Goal: Task Accomplishment & Management: Use online tool/utility

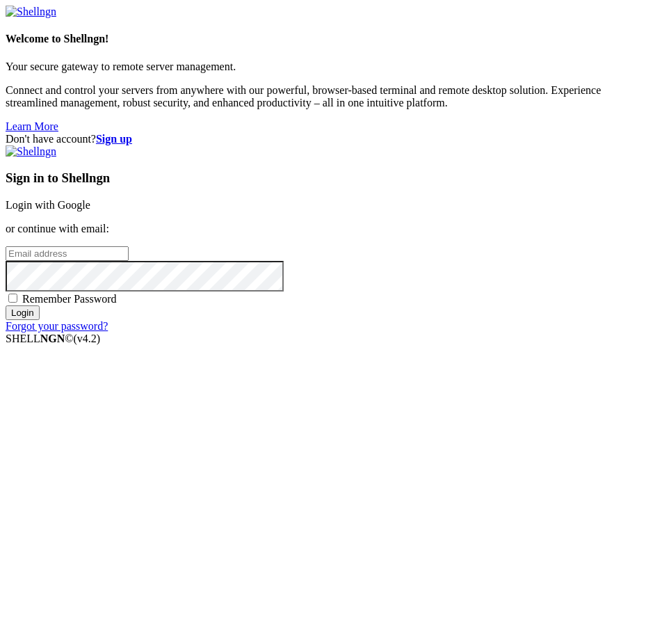
click at [129, 261] on input "email" at bounding box center [67, 253] width 123 height 15
type input "[EMAIL_ADDRESS][DOMAIN_NAME]"
click at [117, 305] on span "Remember Password" at bounding box center [69, 299] width 95 height 12
click at [17, 303] on input "Remember Password" at bounding box center [12, 298] width 9 height 9
checkbox input "true"
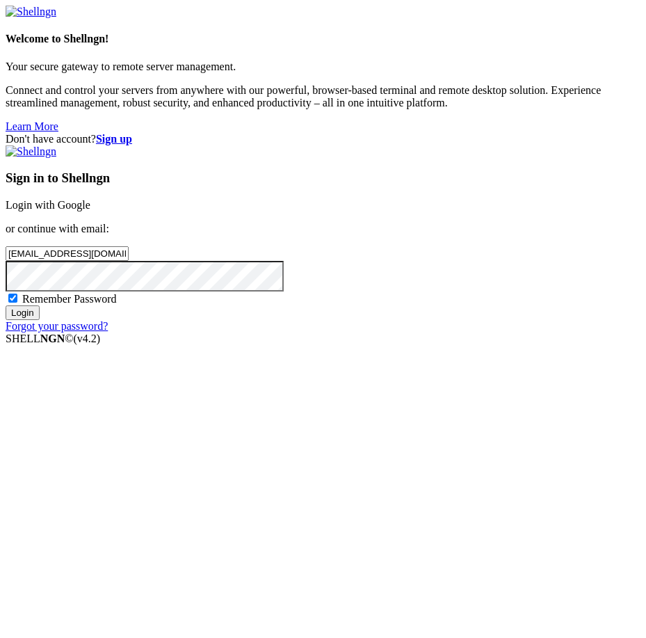
click at [40, 320] on input "Login" at bounding box center [23, 312] width 34 height 15
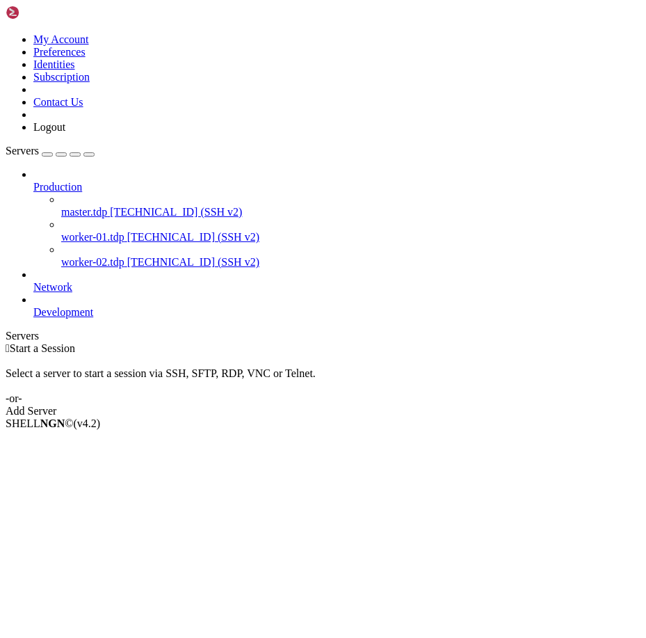
click at [6, 33] on icon at bounding box center [6, 33] width 0 height 0
click at [89, 44] on link "My Account" at bounding box center [61, 39] width 56 height 12
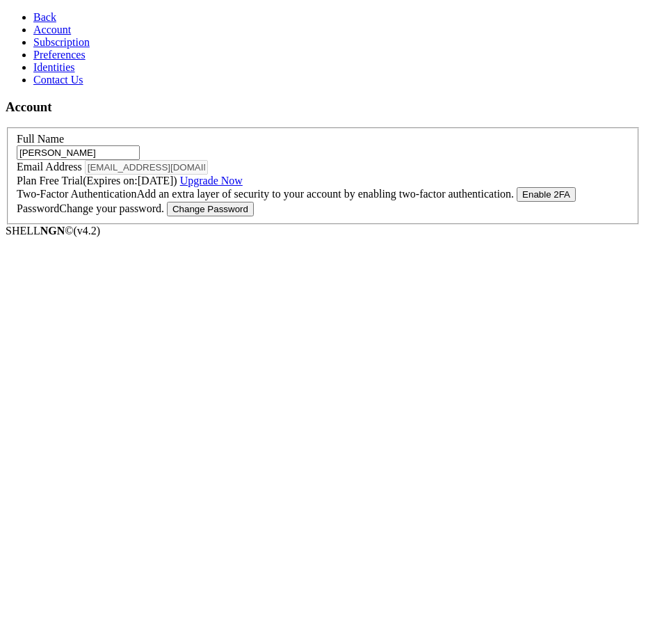
click at [33, 16] on icon at bounding box center [33, 17] width 0 height 12
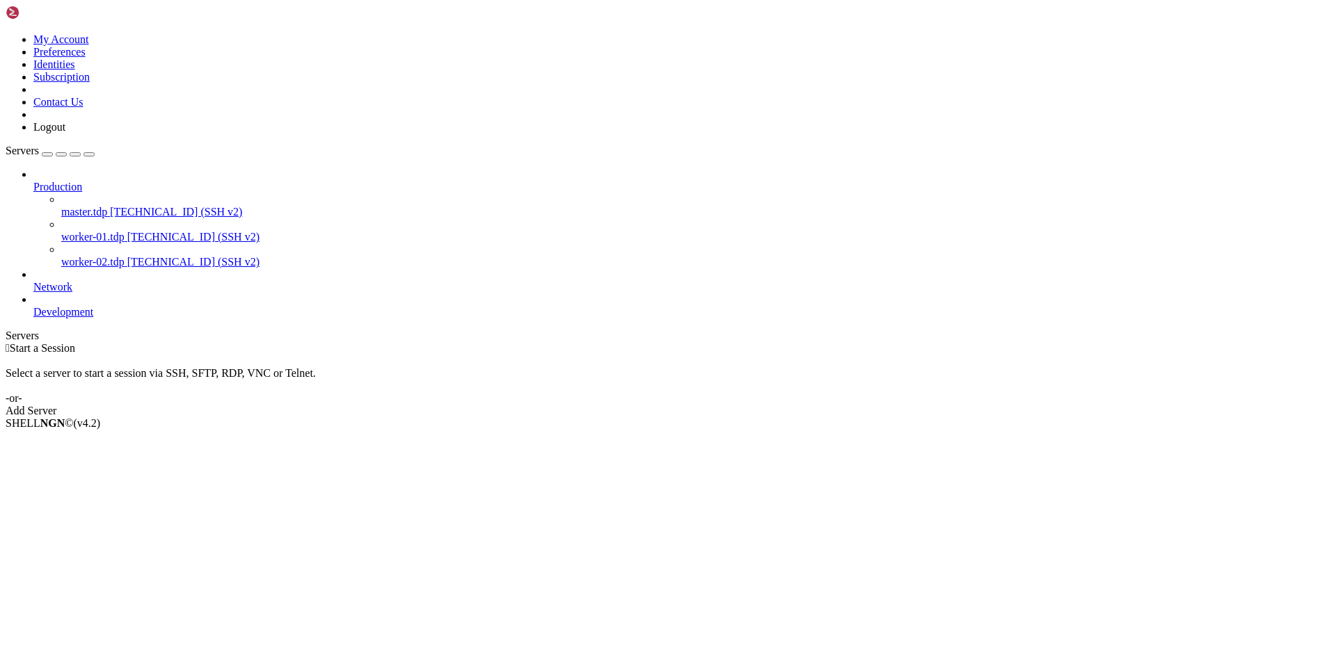
click at [109, 256] on span "worker-02.tdp" at bounding box center [92, 262] width 63 height 12
click at [127, 256] on span "[TECHNICAL_ID] (SSH v2)" at bounding box center [193, 262] width 132 height 12
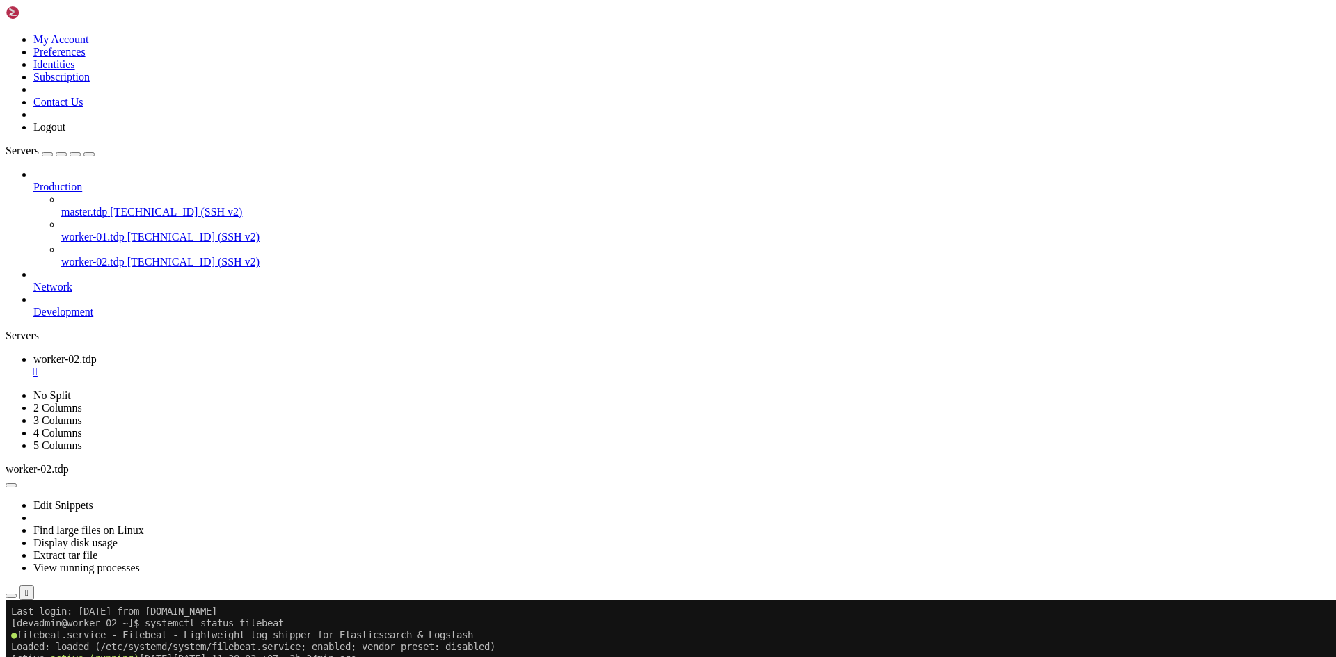
paste textarea "rm -rf /data/setup/filebeat-9.1.0-linux-x86_64/data/registry/filebeat"
type textarea "rm -rf /data/setup/filebeat-9.1.0-linux-x86_64/data/registry/filebeat"
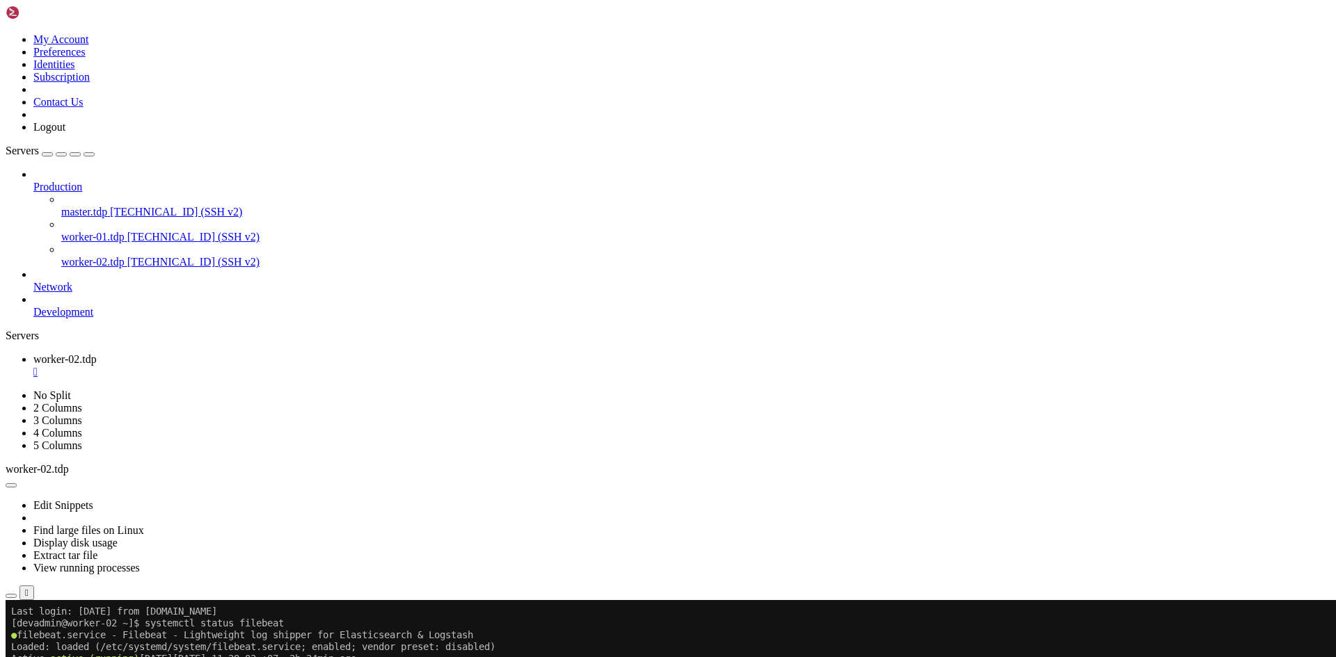
paste textarea "ll /hadoop/yarn/log/application_*/container_*/stdout"
type textarea "ll /hadoop/yarn/log/application_*/container_*/stdout"
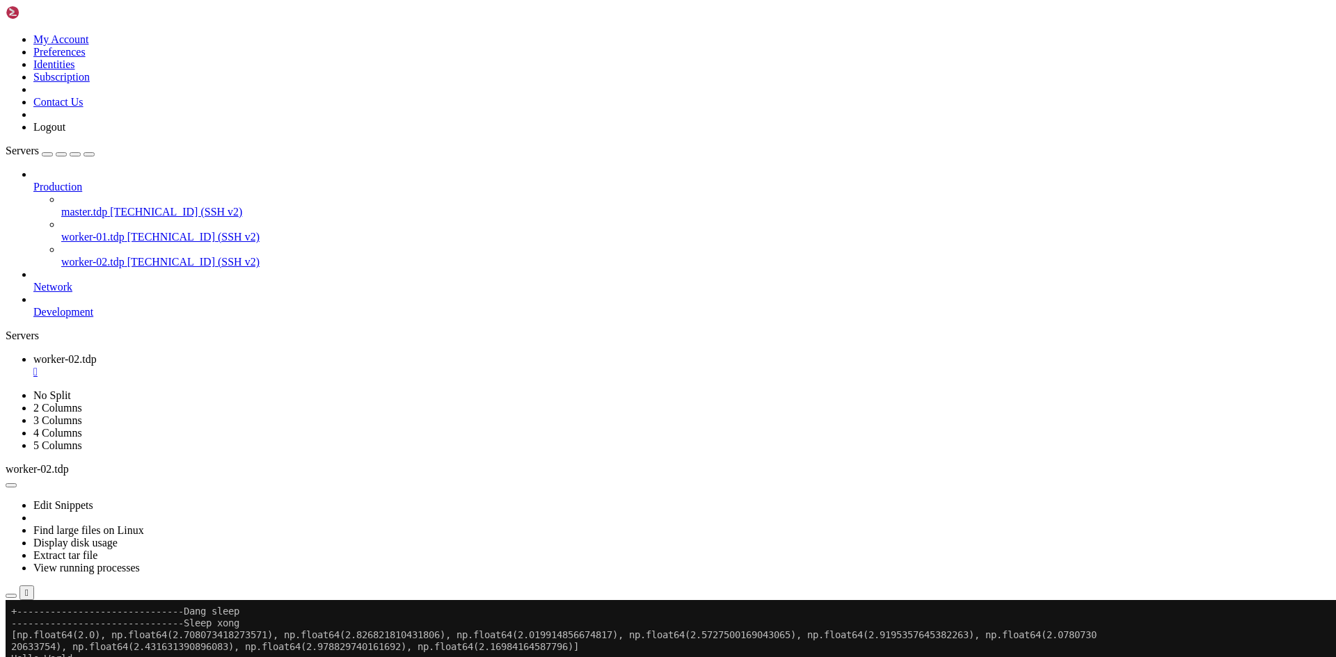
scroll to position [12, 0]
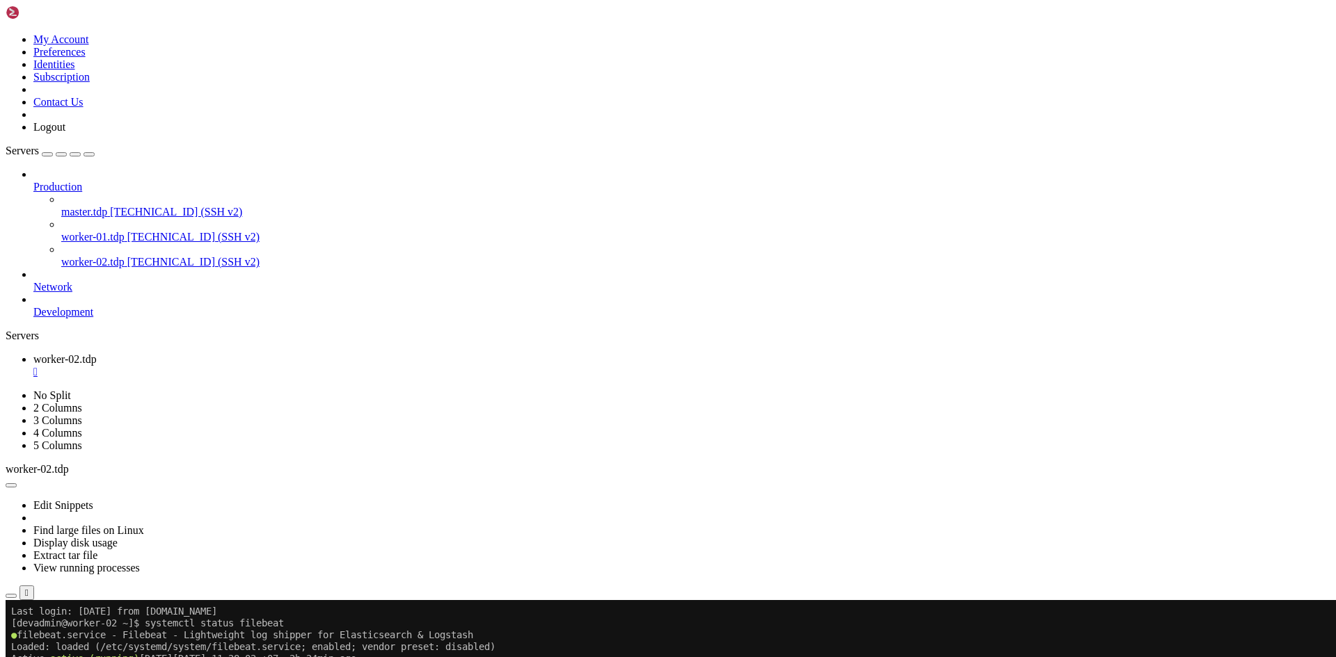
click at [271, 366] on div "" at bounding box center [681, 372] width 1297 height 13
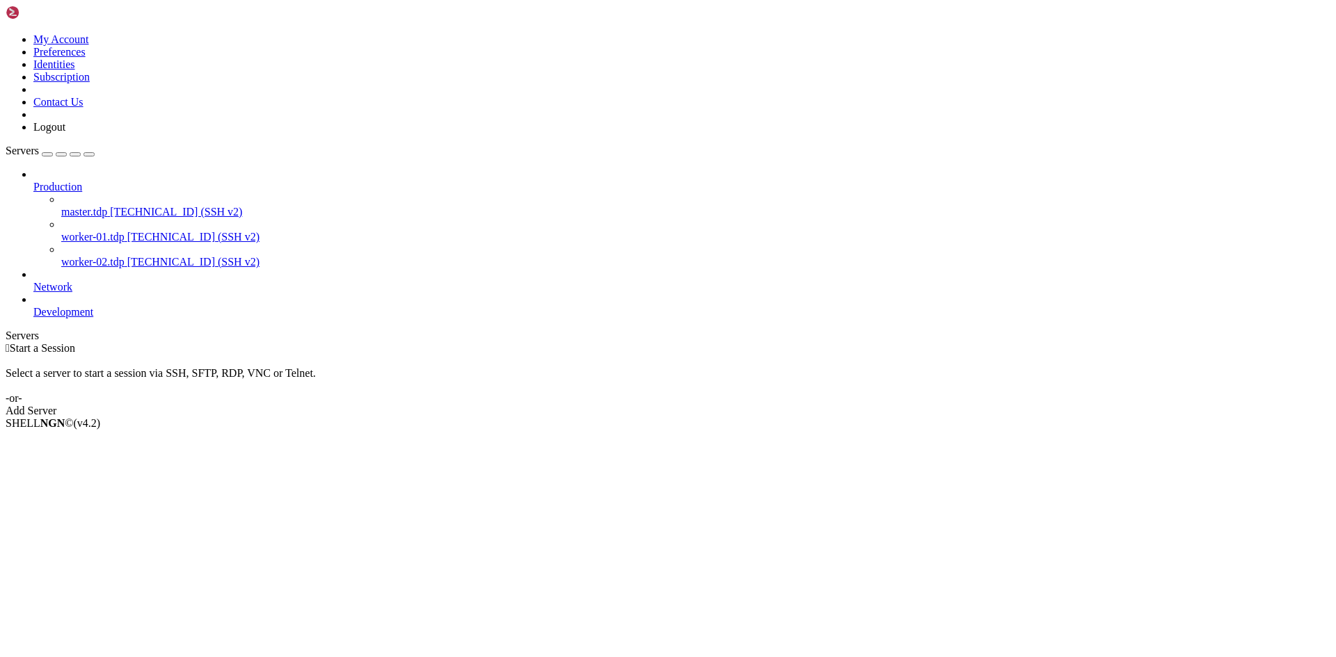
click at [98, 231] on span "worker-01.tdp" at bounding box center [92, 237] width 63 height 12
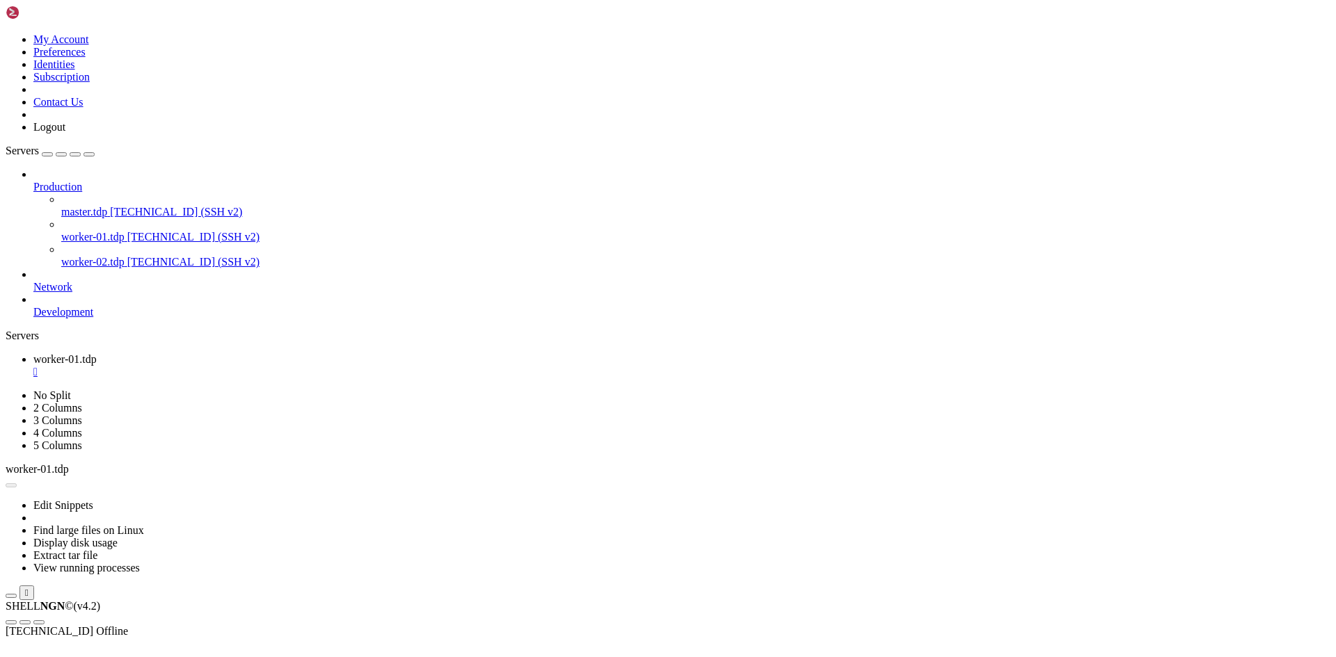
scroll to position [0, 0]
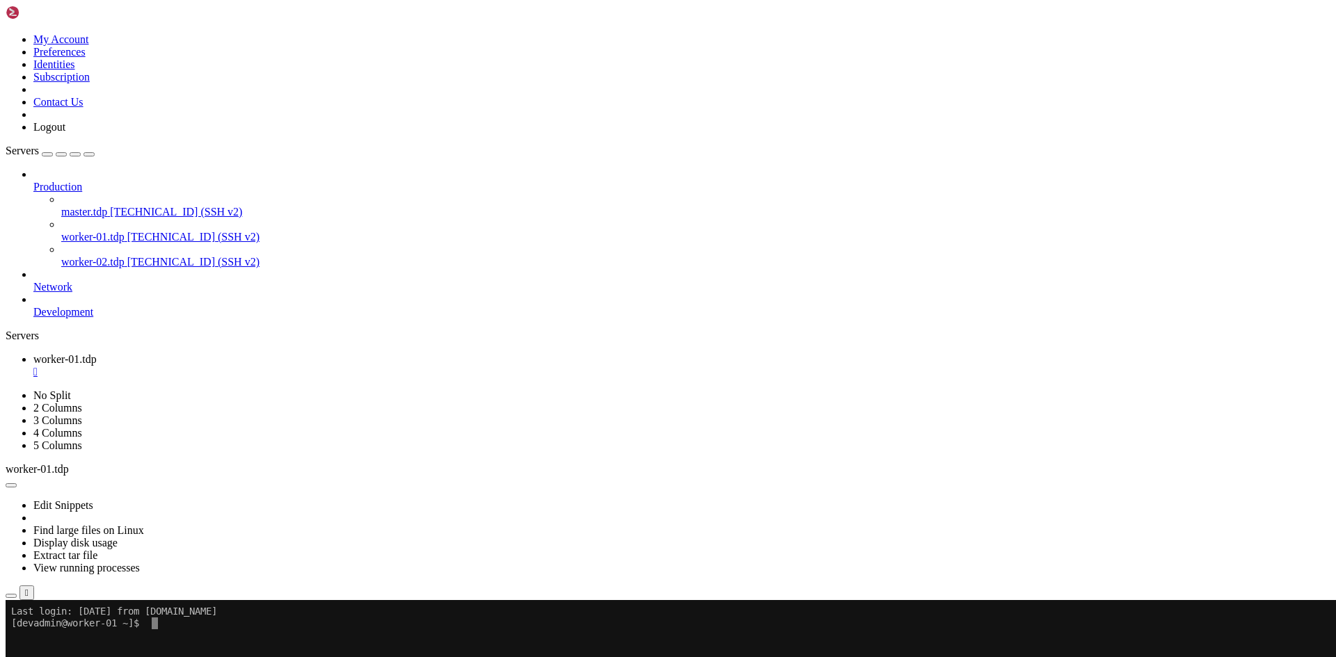
click at [269, 366] on div "" at bounding box center [681, 372] width 1297 height 13
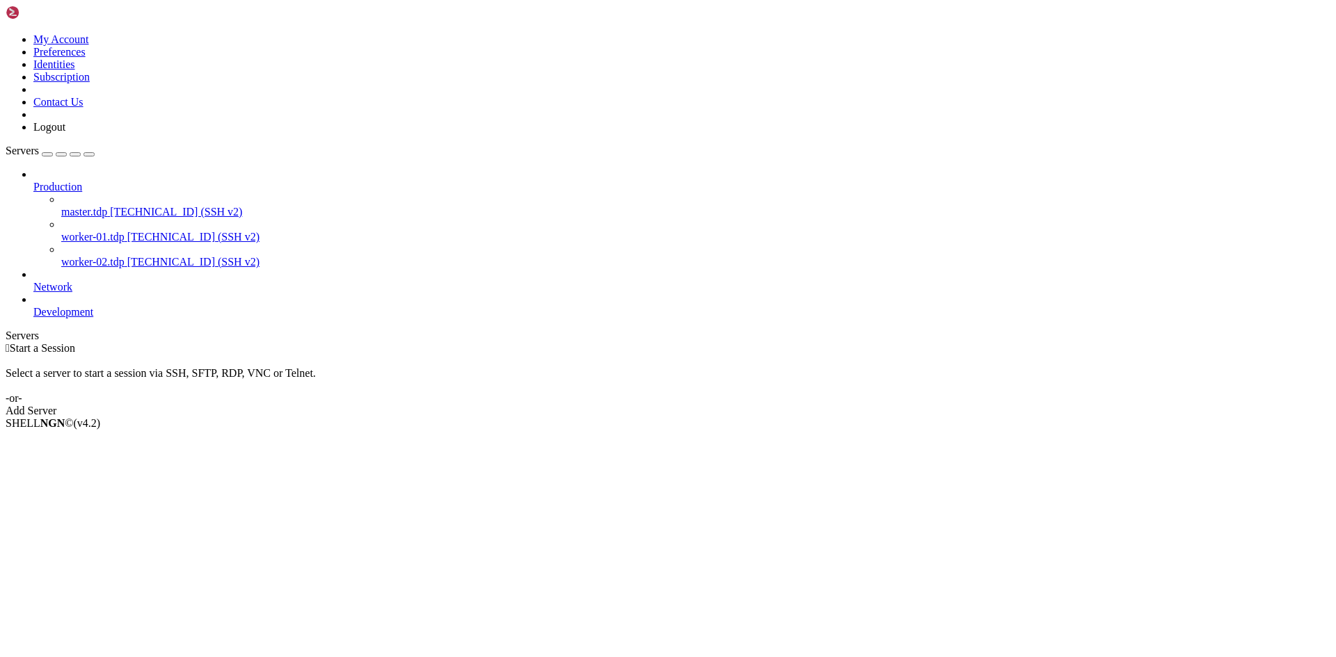
click at [95, 256] on span "worker-02.tdp" at bounding box center [92, 262] width 63 height 12
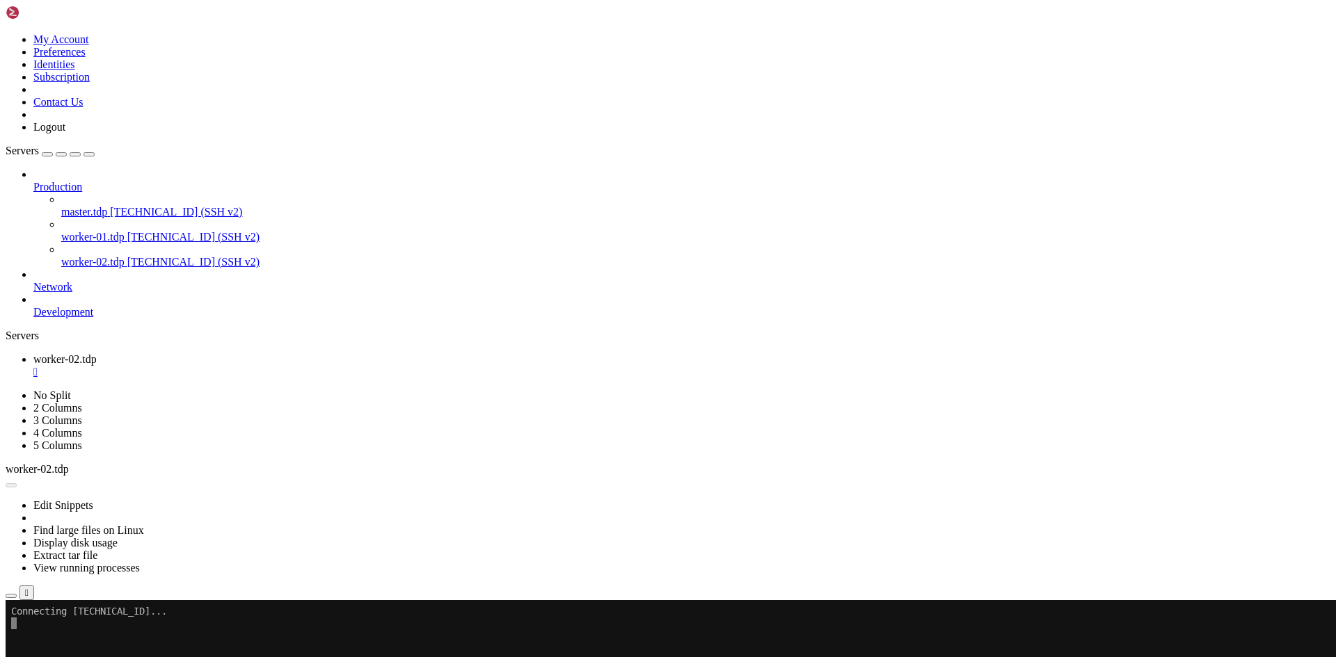
scroll to position [0, 0]
click at [272, 366] on div "" at bounding box center [681, 372] width 1297 height 13
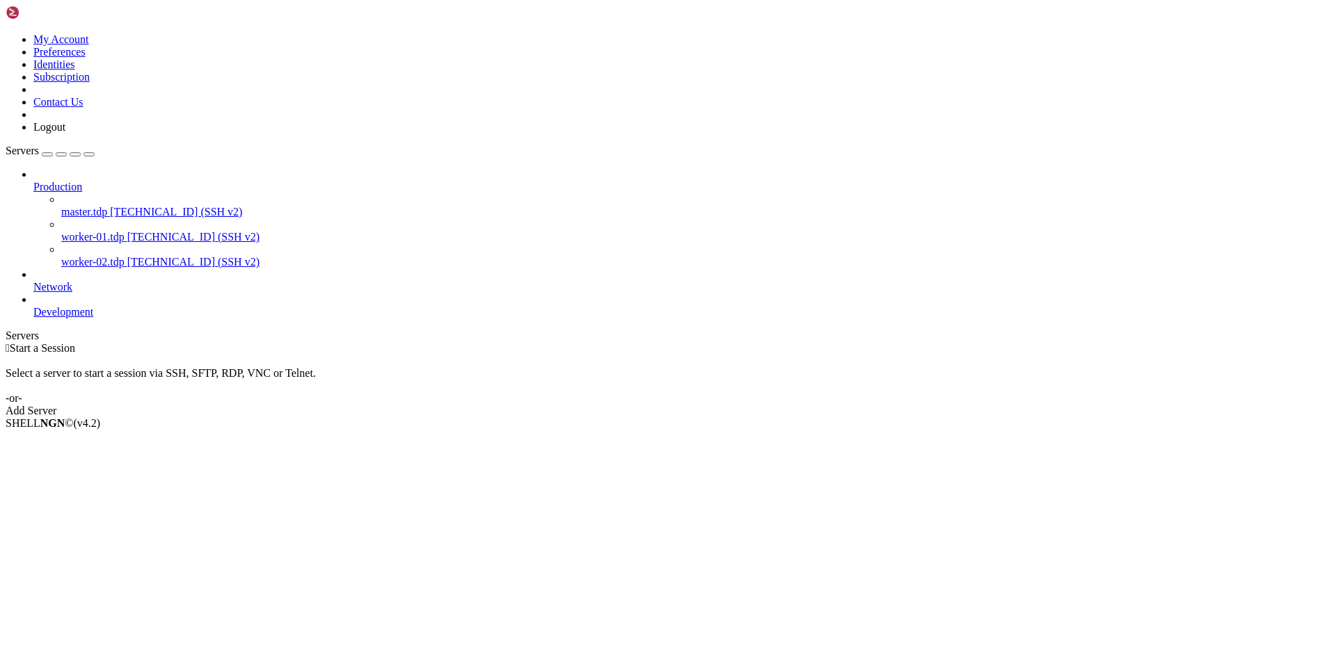
click at [110, 206] on span "[TECHNICAL_ID] (SSH v2)" at bounding box center [176, 212] width 132 height 12
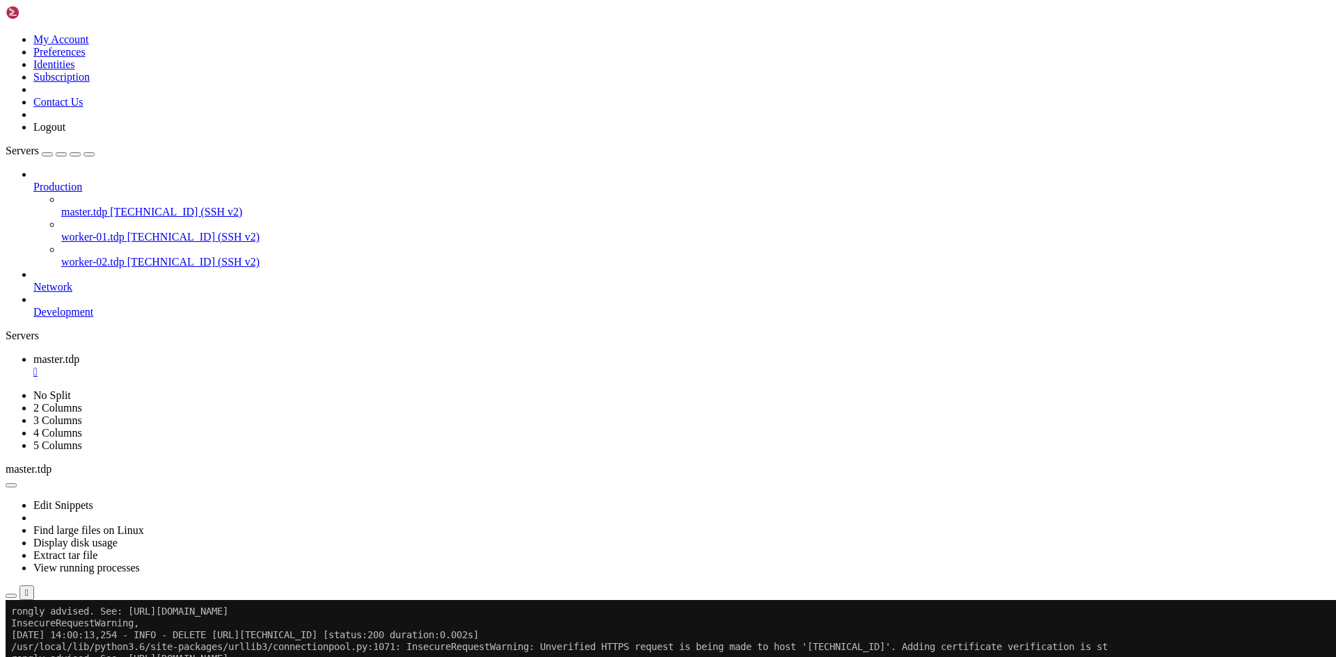
scroll to position [721, 0]
paste textarea "curl -k -u elastic:5s8pWbGG8Du90zfpZUfy -X DELETE "[URL][TECHNICAL_ID]""
type textarea "curl -k -u elastic:5s8pWbGG8Du90zfpZUfy -X DELETE "[URL][TECHNICAL_ID]""
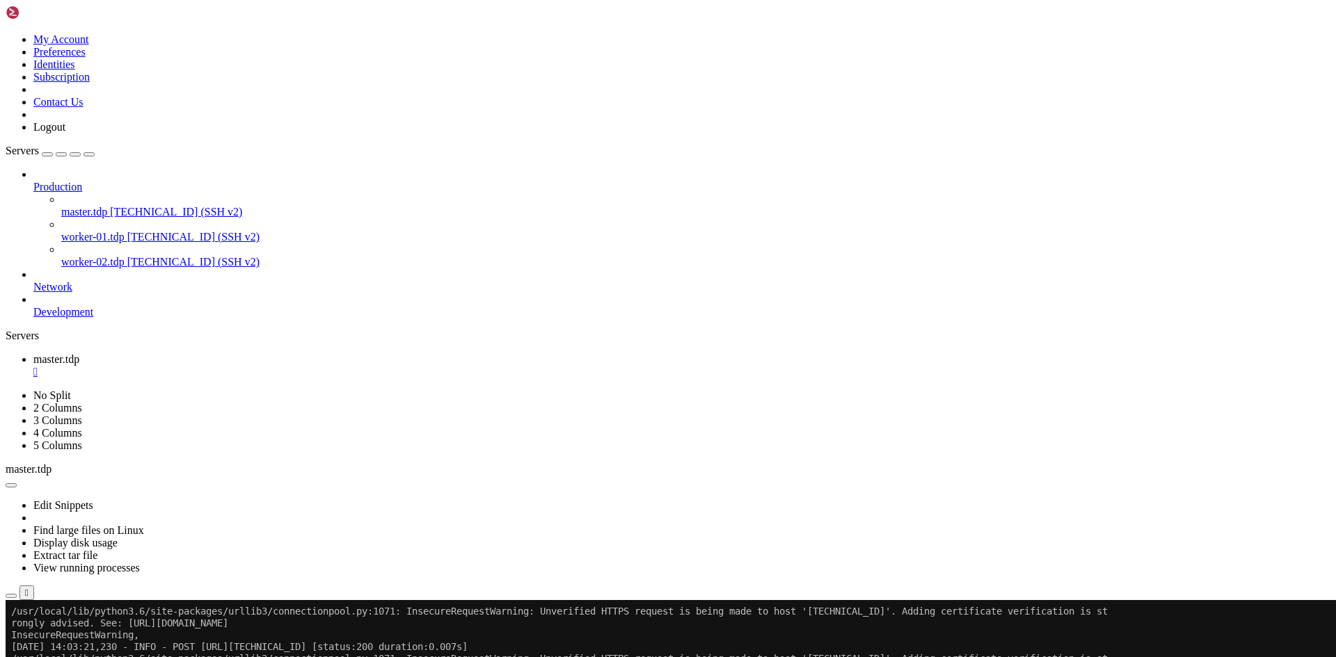
scroll to position [2105, 0]
click at [260, 366] on div "" at bounding box center [681, 372] width 1297 height 13
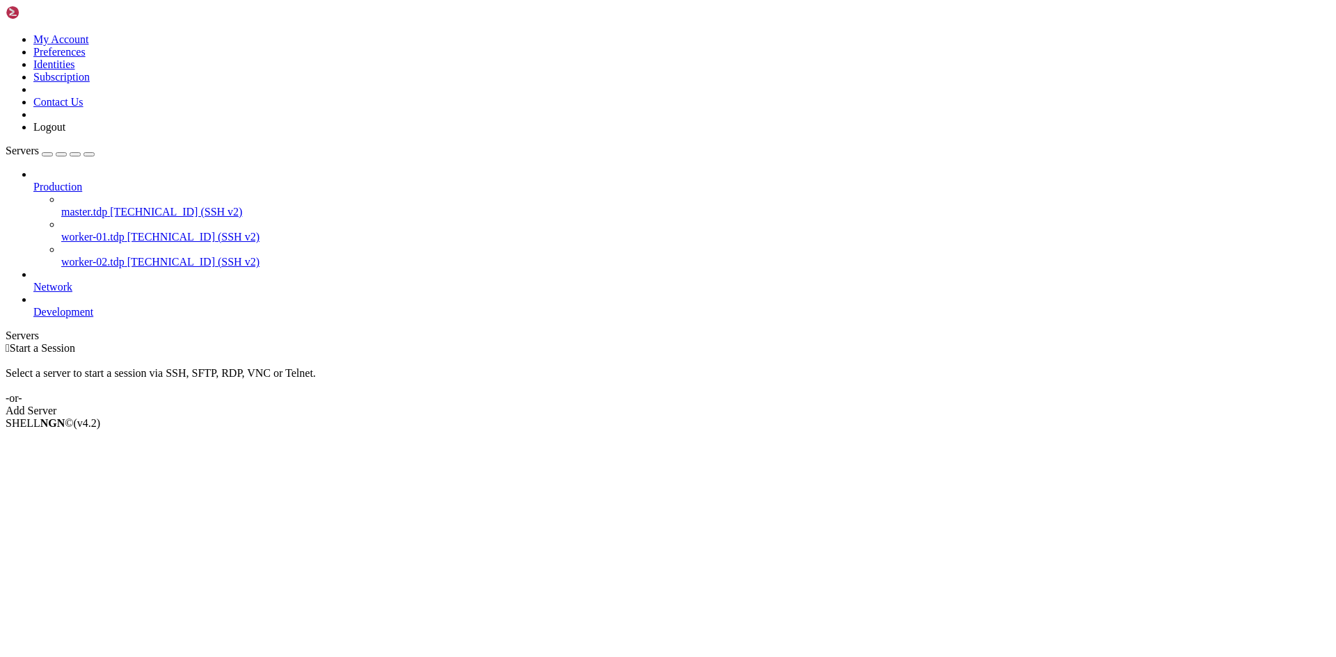
click at [106, 231] on span "worker-01.tdp" at bounding box center [92, 237] width 63 height 12
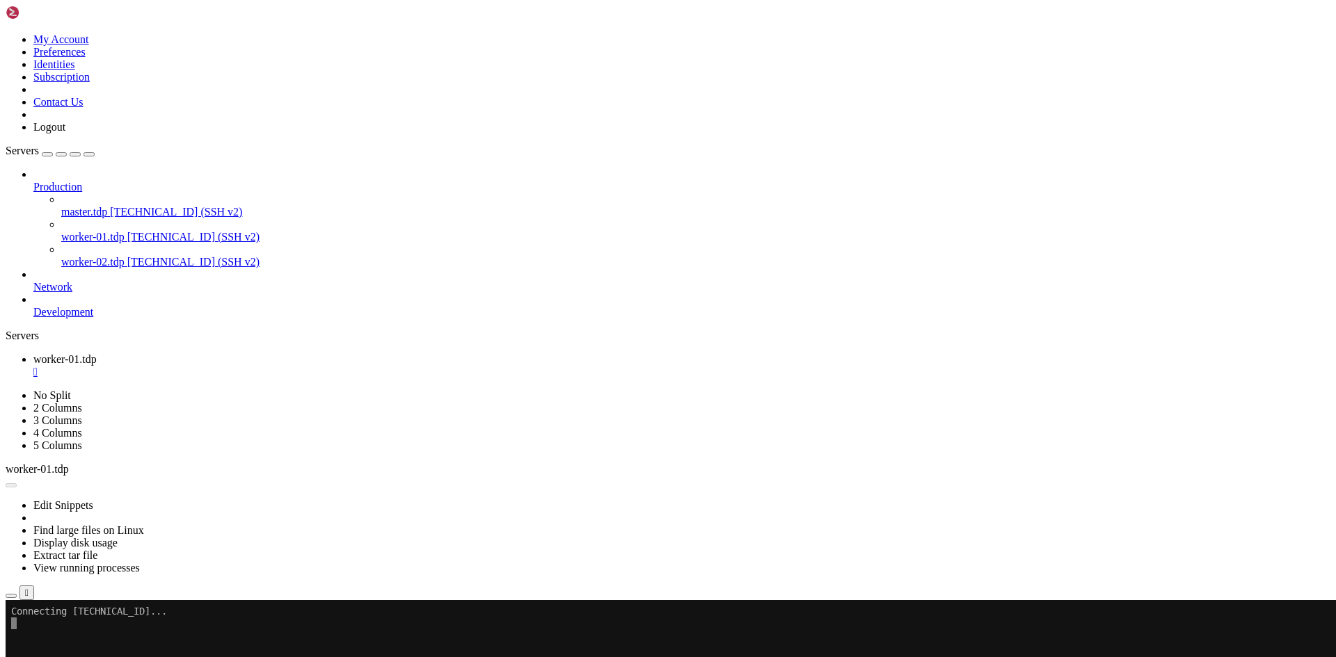
scroll to position [0, 0]
click at [273, 366] on div "" at bounding box center [681, 372] width 1297 height 13
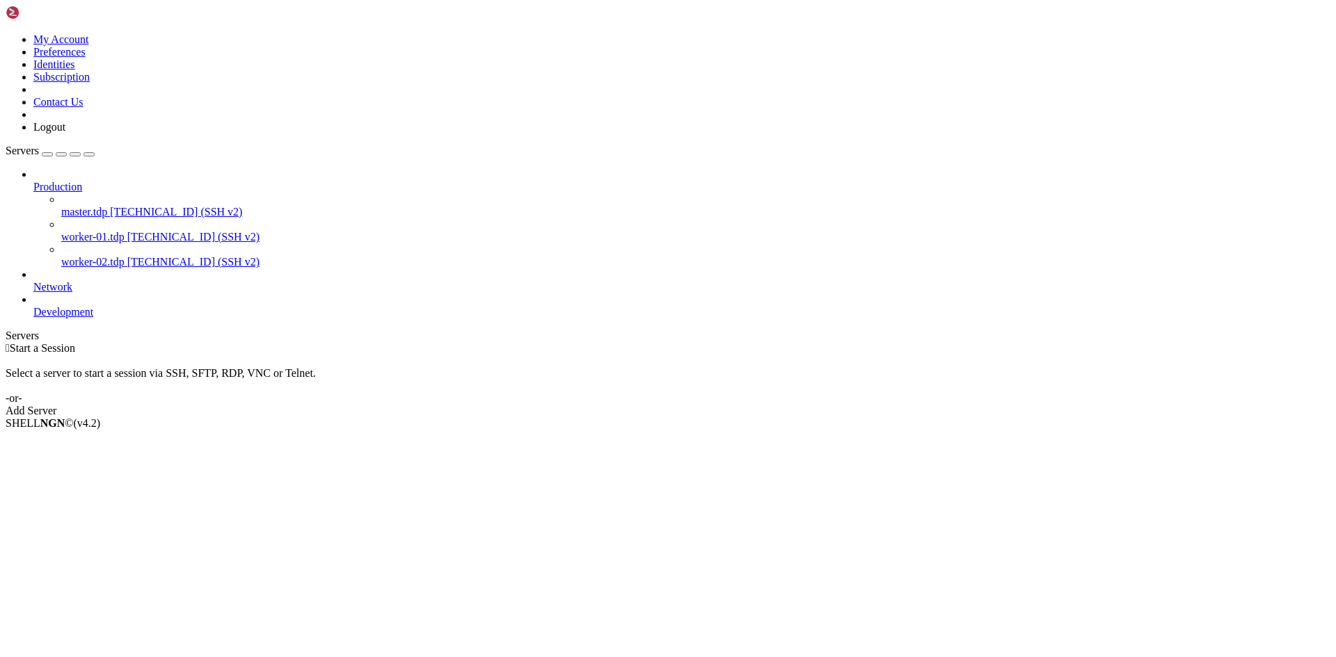
click at [88, 256] on span "worker-02.tdp" at bounding box center [92, 262] width 63 height 12
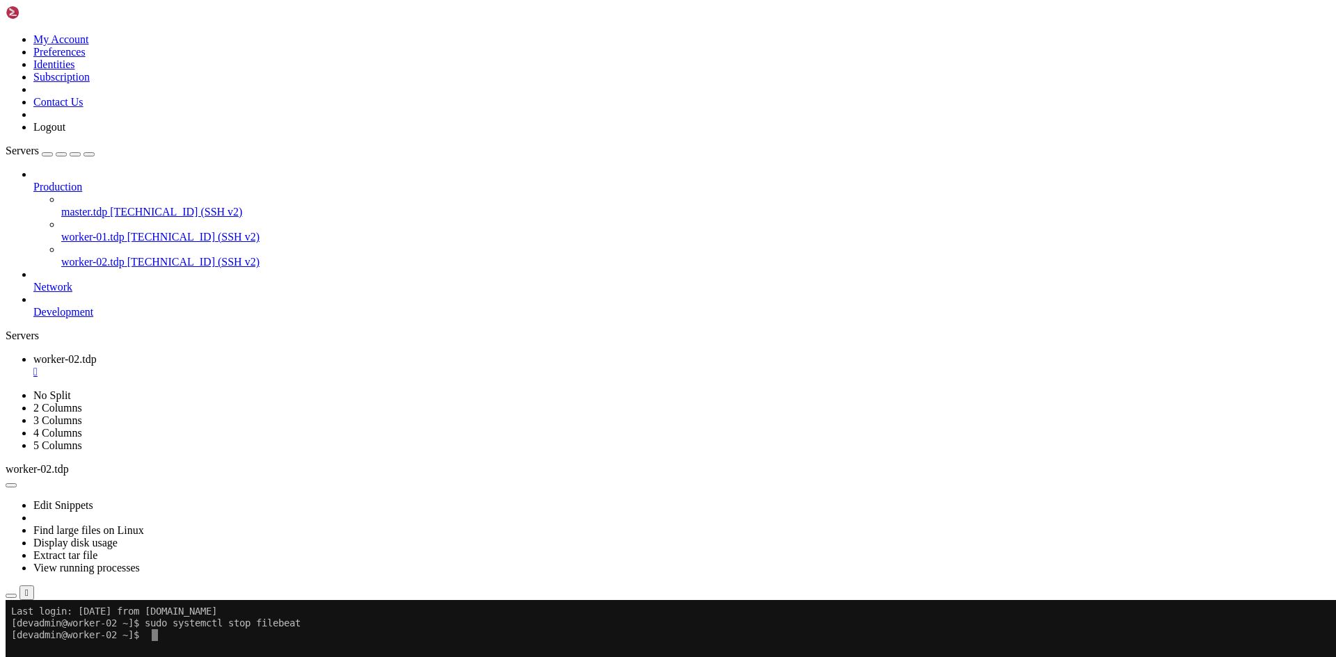
drag, startPoint x: 370, startPoint y: 737, endPoint x: 673, endPoint y: 740, distance: 302.6
drag, startPoint x: 372, startPoint y: 753, endPoint x: 649, endPoint y: 763, distance: 277.1
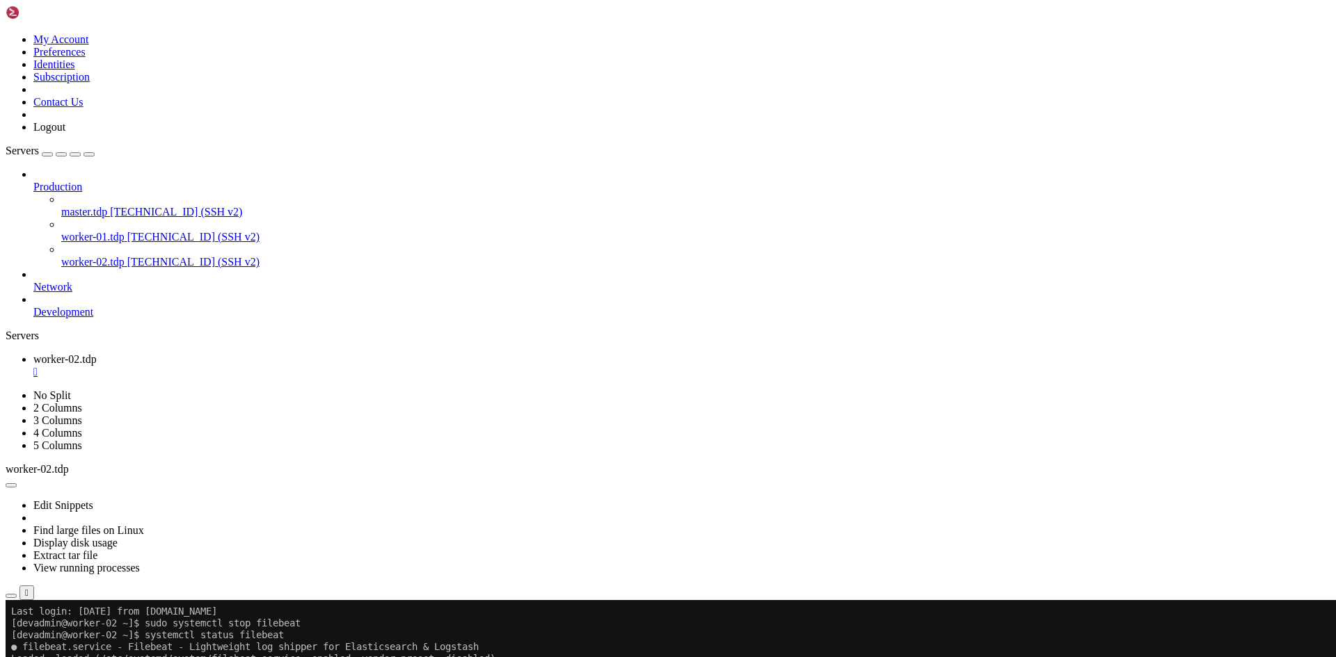
click at [33, 181] on icon at bounding box center [33, 181] width 0 height 0
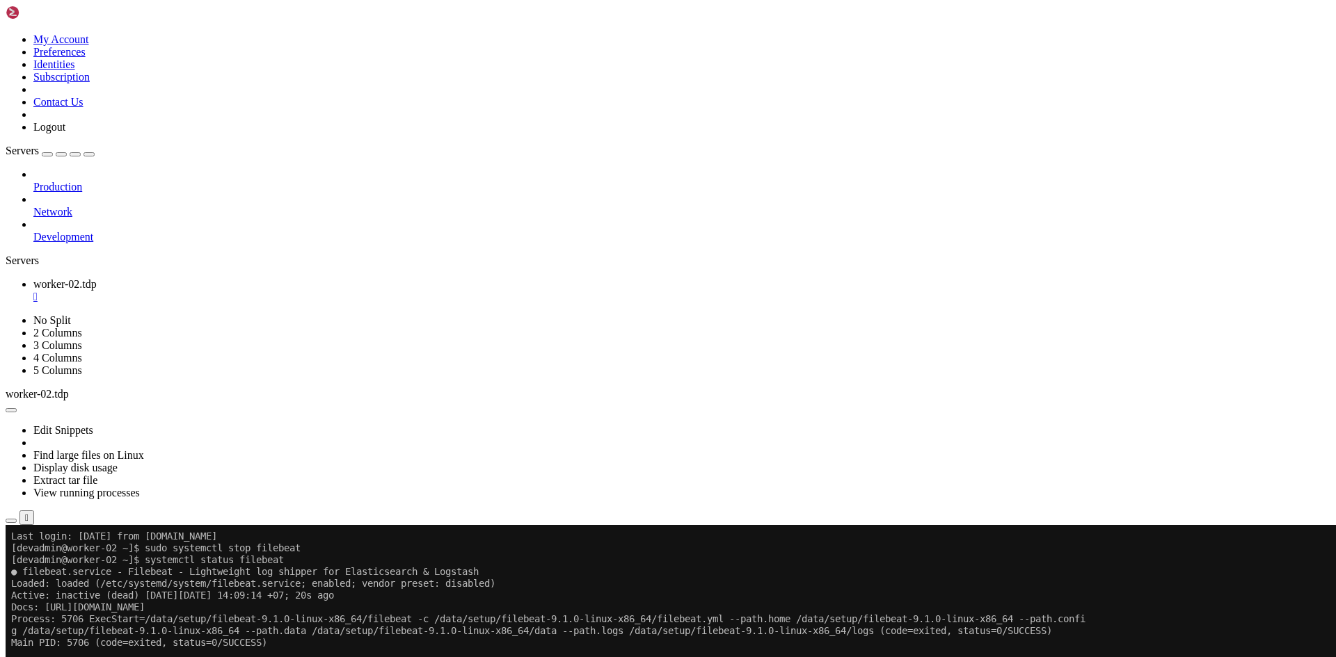
click at [33, 181] on icon at bounding box center [33, 181] width 0 height 0
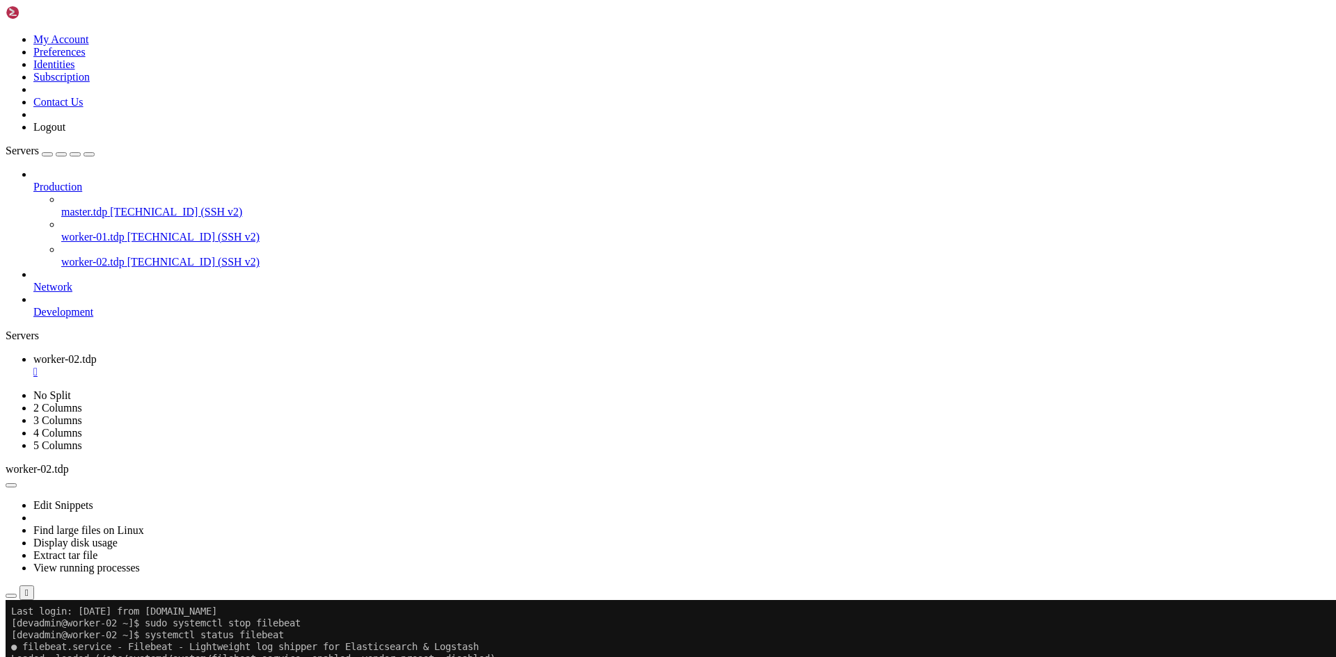
drag, startPoint x: 195, startPoint y: 1110, endPoint x: 171, endPoint y: 1102, distance: 25.1
drag, startPoint x: 192, startPoint y: 1118, endPoint x: 13, endPoint y: 781, distance: 382.2
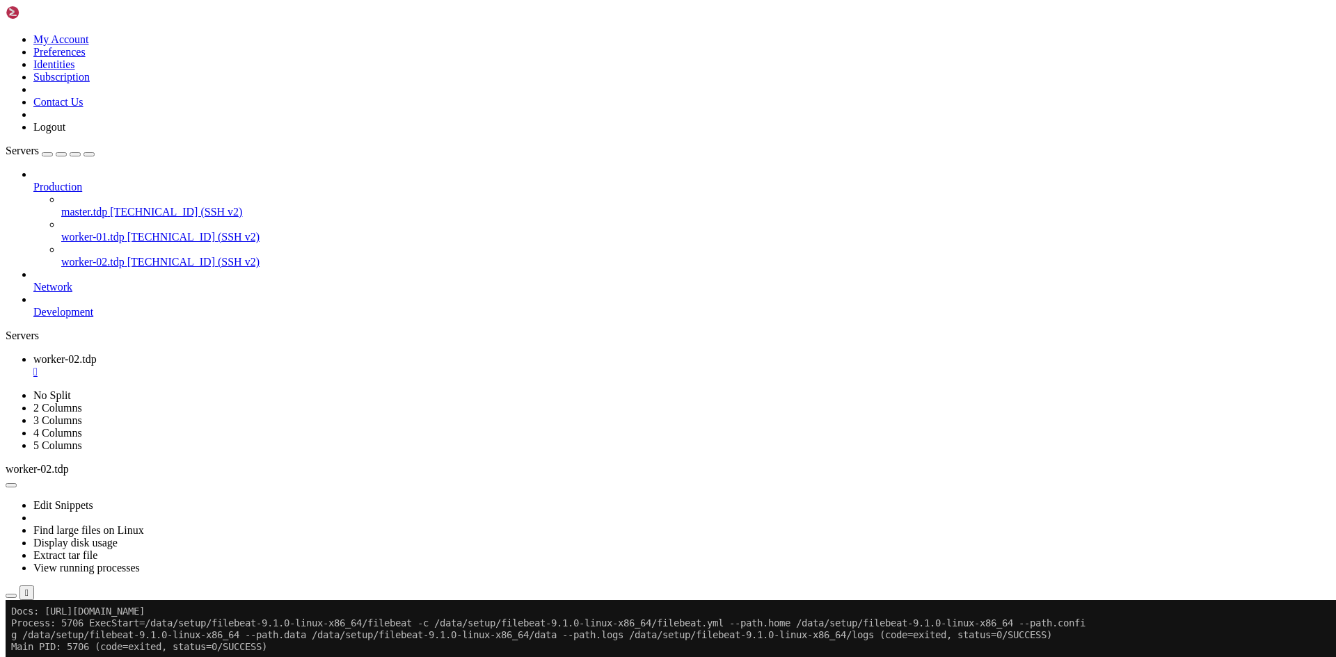
scroll to position [118, 0]
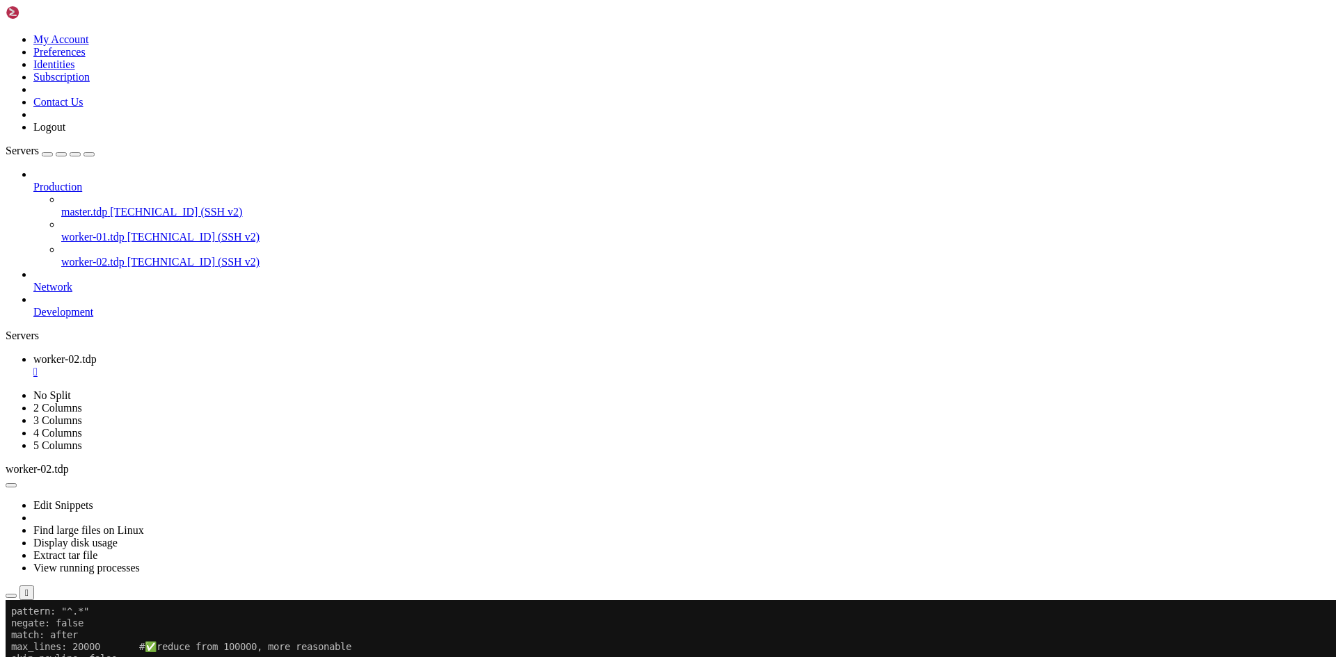
scroll to position [414, 0]
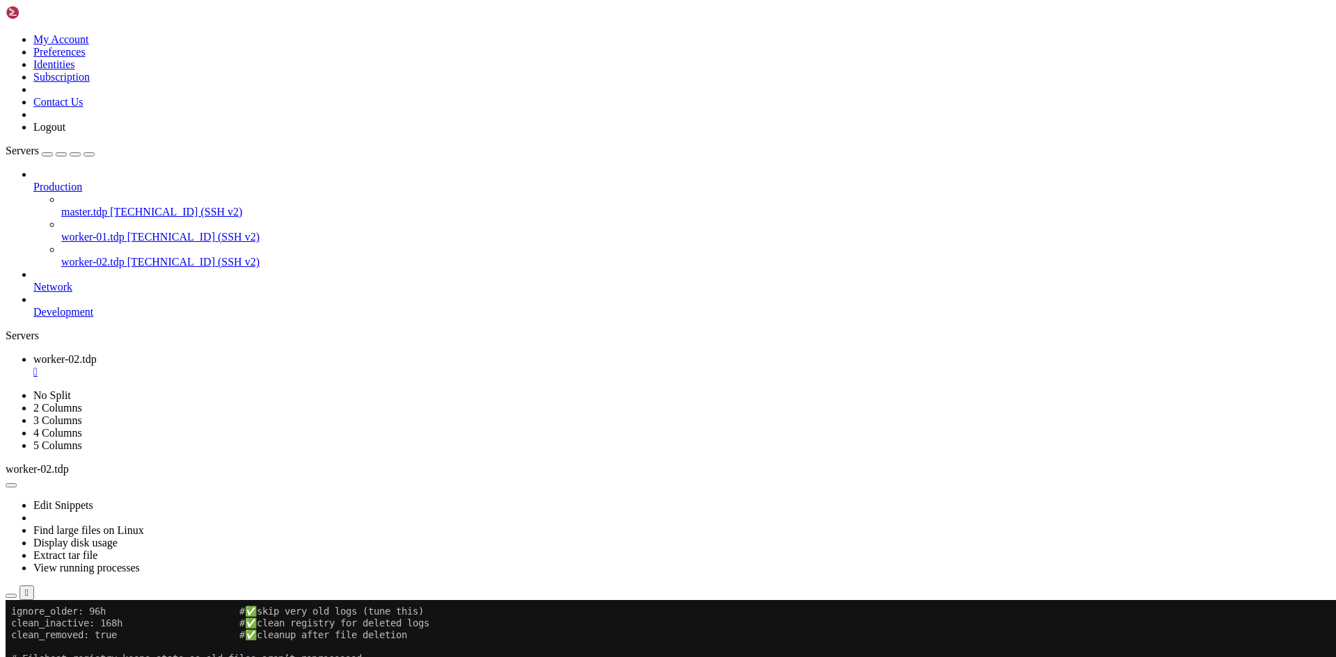
click at [271, 366] on div "" at bounding box center [681, 372] width 1297 height 13
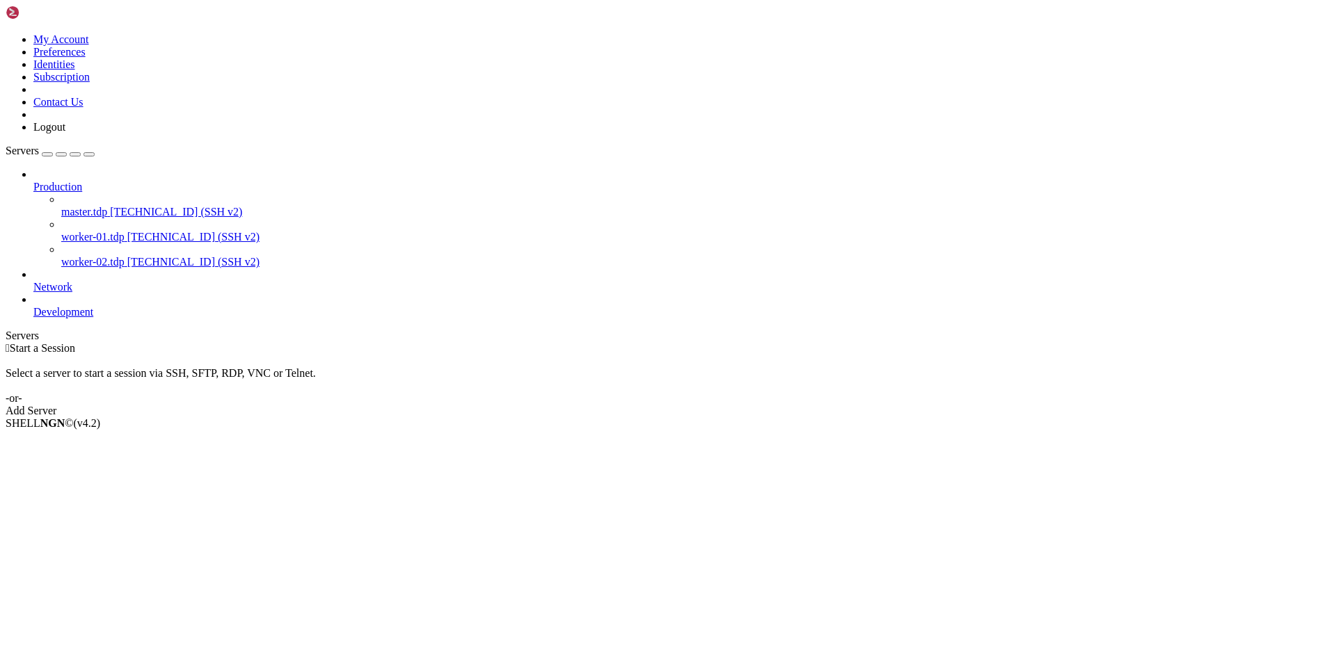
click at [88, 231] on link "worker-01.tdp [TECHNICAL_ID] (SSH v2)" at bounding box center [695, 237] width 1269 height 13
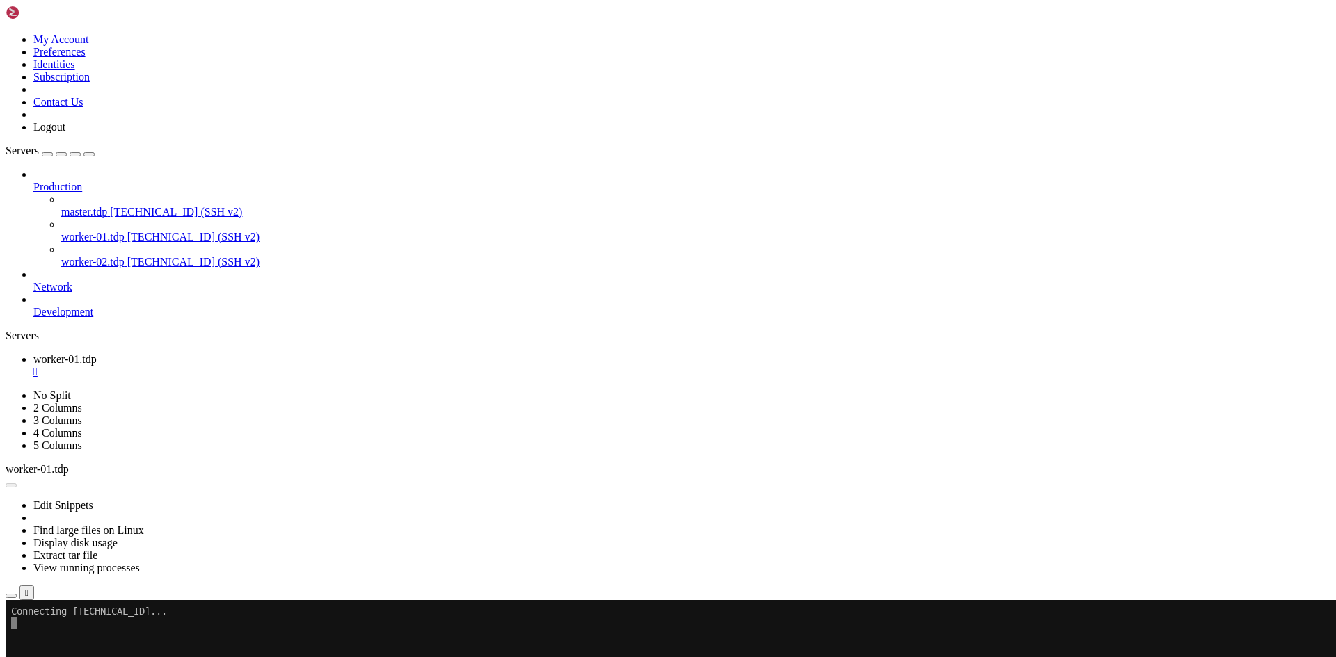
scroll to position [0, 0]
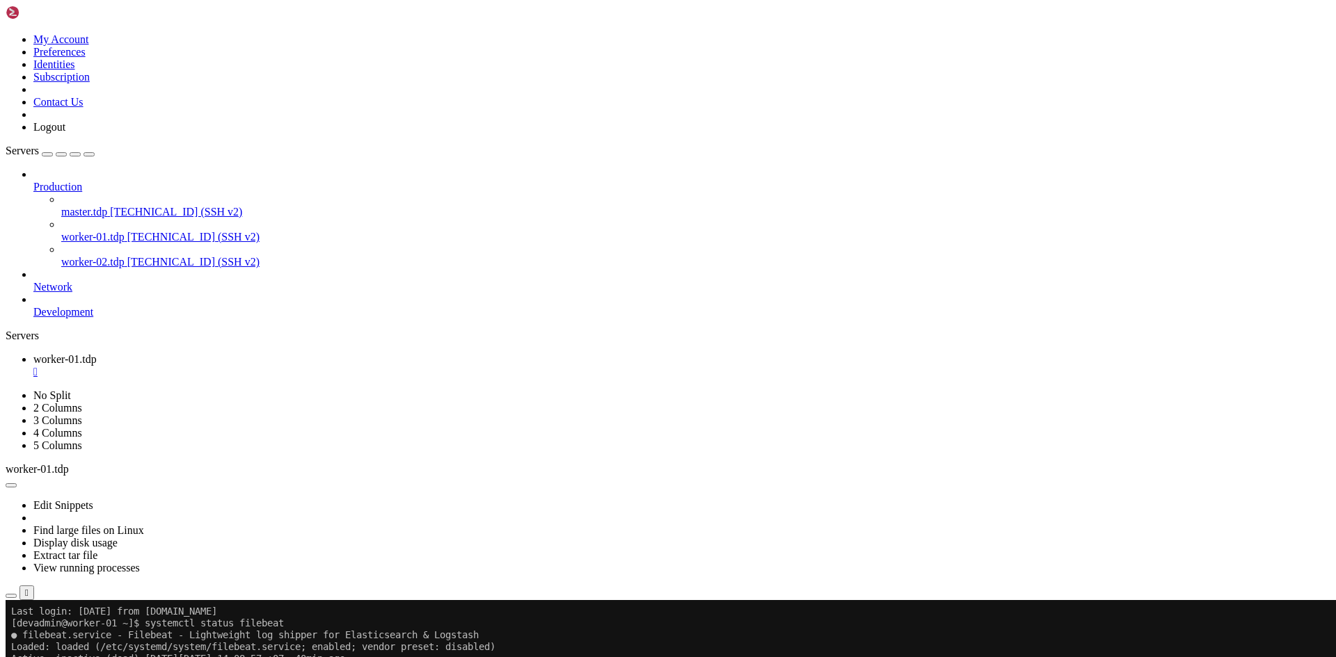
drag, startPoint x: 151, startPoint y: 872, endPoint x: 396, endPoint y: 871, distance: 244.9
click at [273, 366] on div "" at bounding box center [681, 372] width 1297 height 13
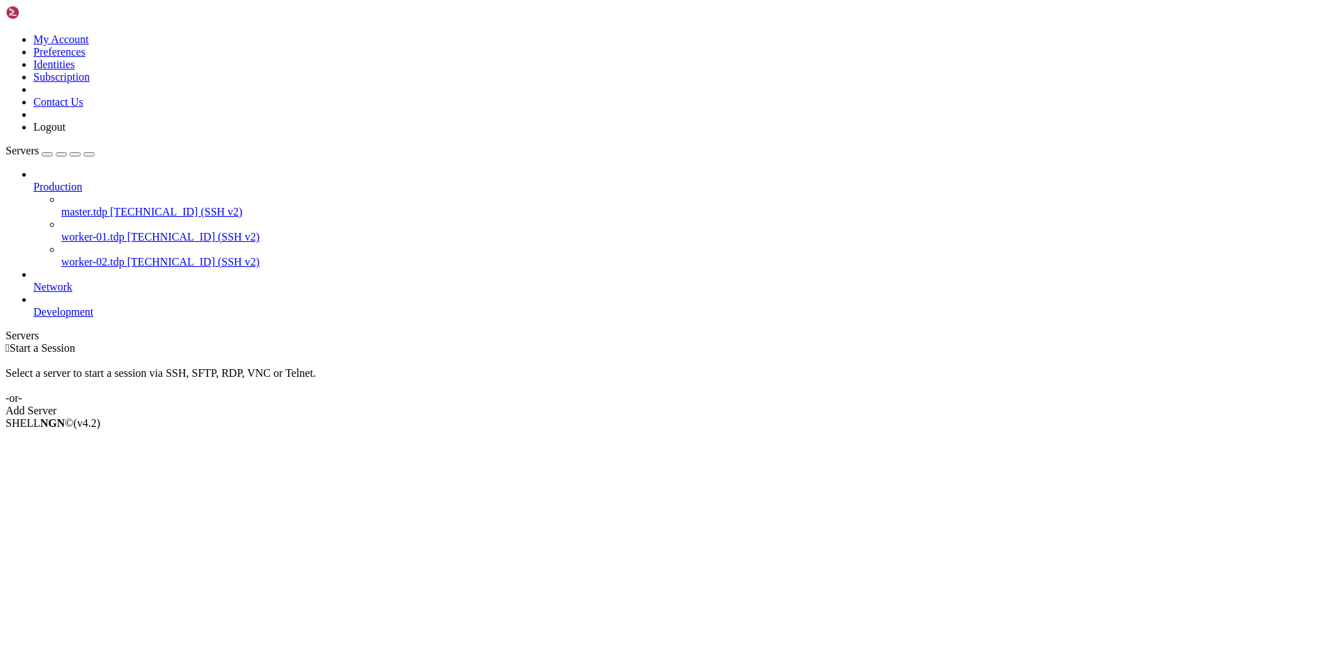
click at [108, 256] on span "worker-02.tdp" at bounding box center [92, 262] width 63 height 12
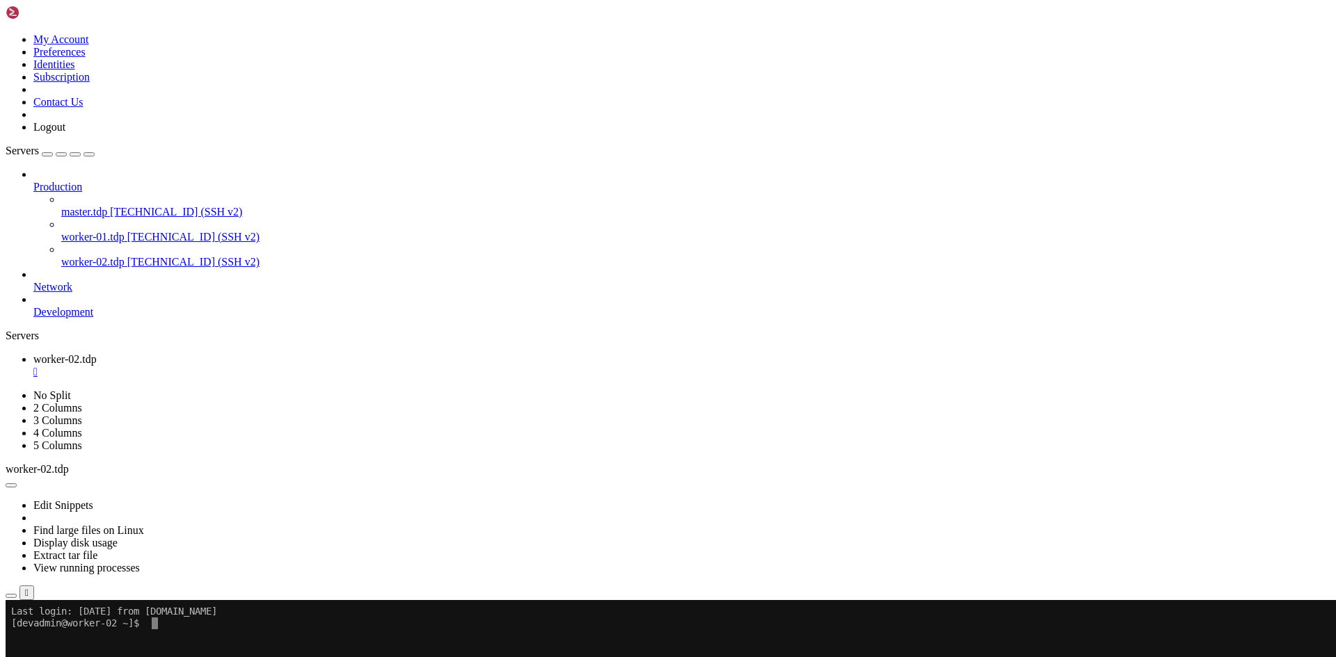
click at [271, 366] on div "" at bounding box center [681, 372] width 1297 height 13
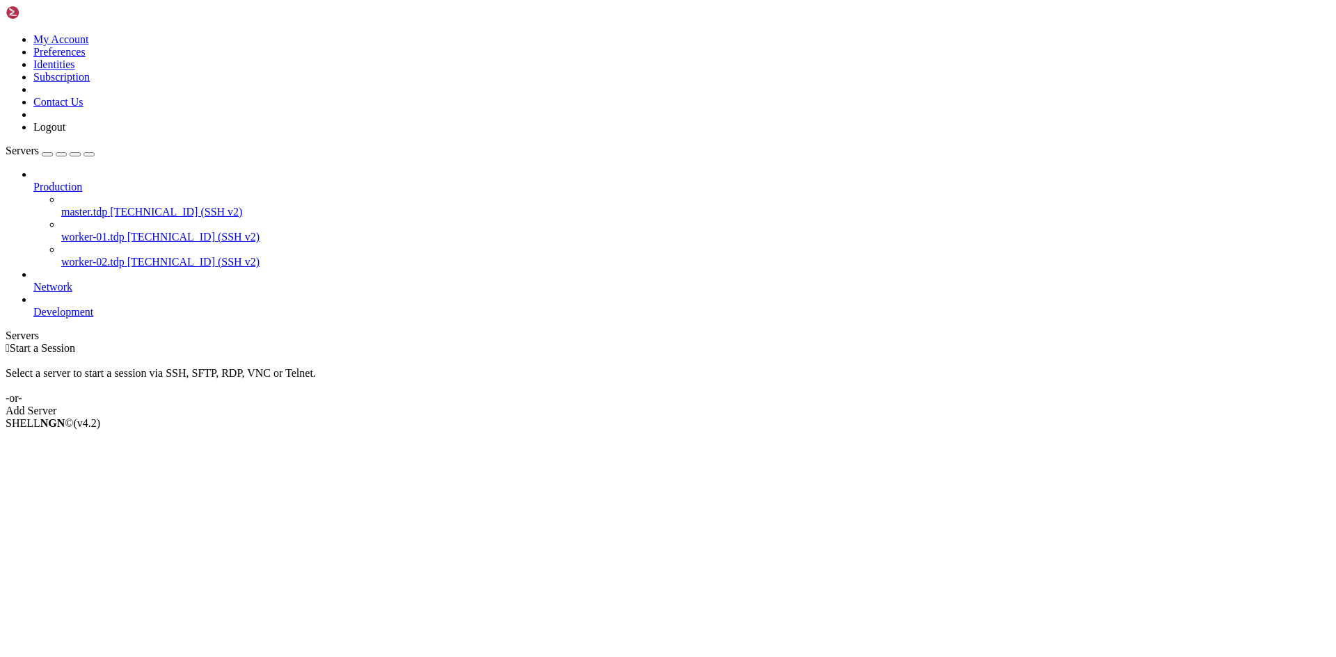
click at [77, 206] on span "master.tdp" at bounding box center [84, 212] width 46 height 12
click at [79, 206] on span "master.tdp" at bounding box center [84, 212] width 46 height 12
click at [106, 206] on span "master.tdp" at bounding box center [84, 212] width 46 height 12
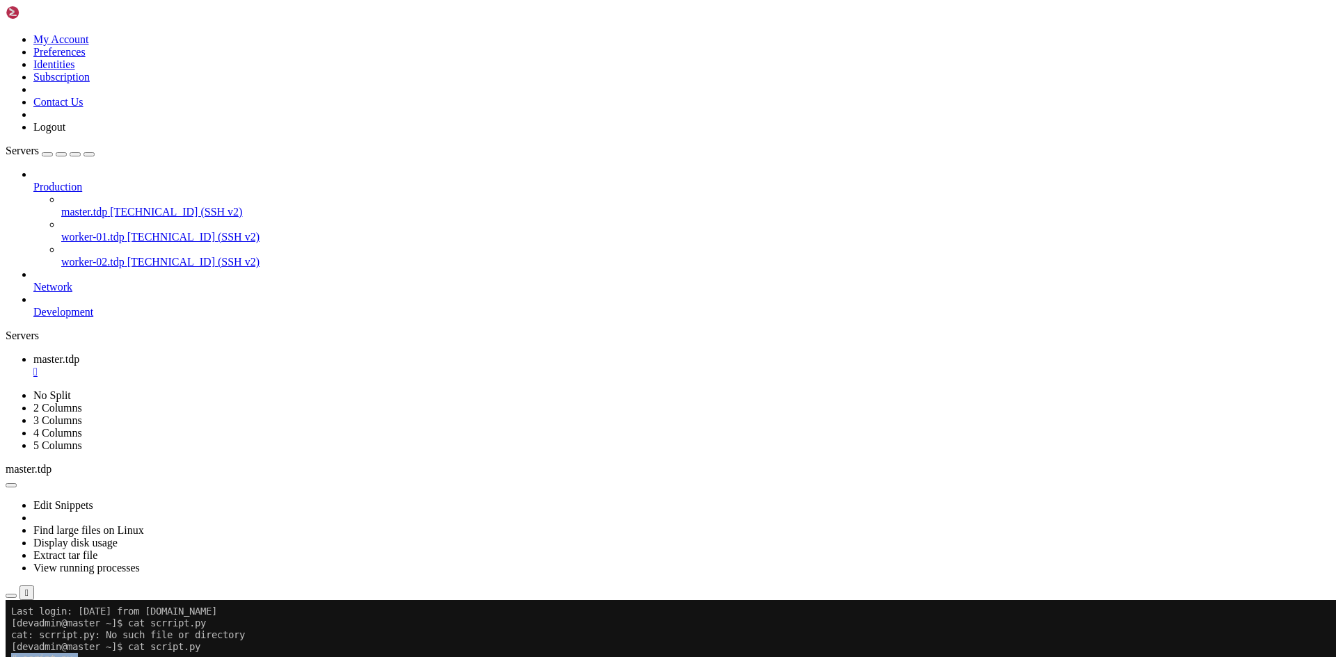
drag, startPoint x: 132, startPoint y: 975, endPoint x: 10, endPoint y: 657, distance: 340.4
